Goal: Task Accomplishment & Management: Manage account settings

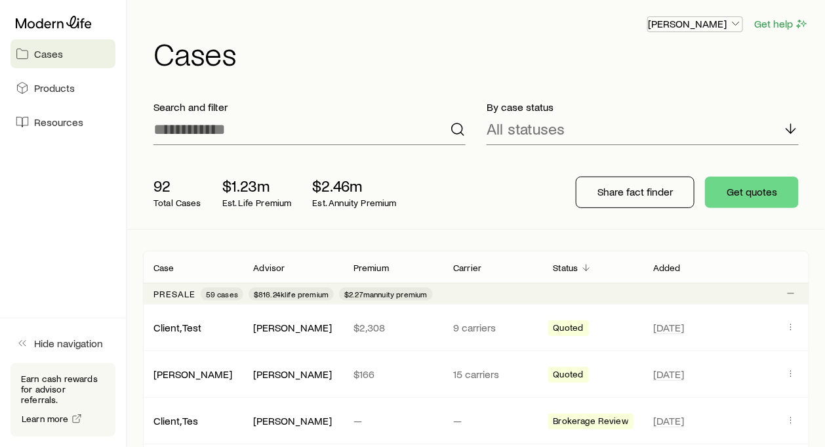
click at [736, 23] on icon "button" at bounding box center [735, 23] width 13 height 13
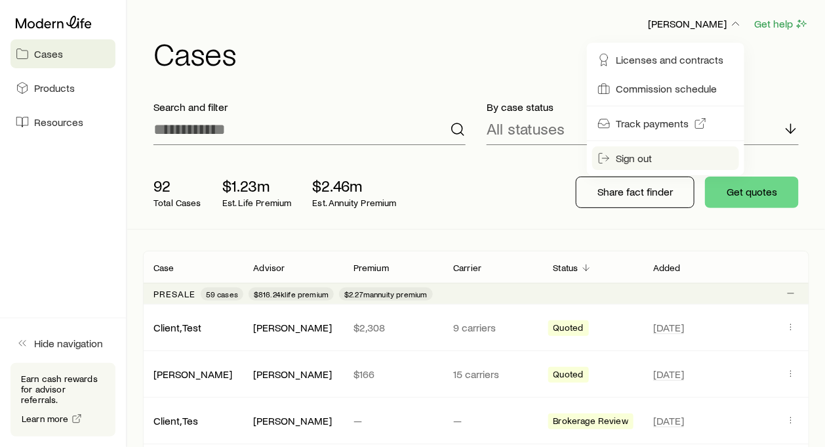
click at [636, 158] on span "Sign out" at bounding box center [634, 158] width 36 height 13
